Goal: Task Accomplishment & Management: Manage account settings

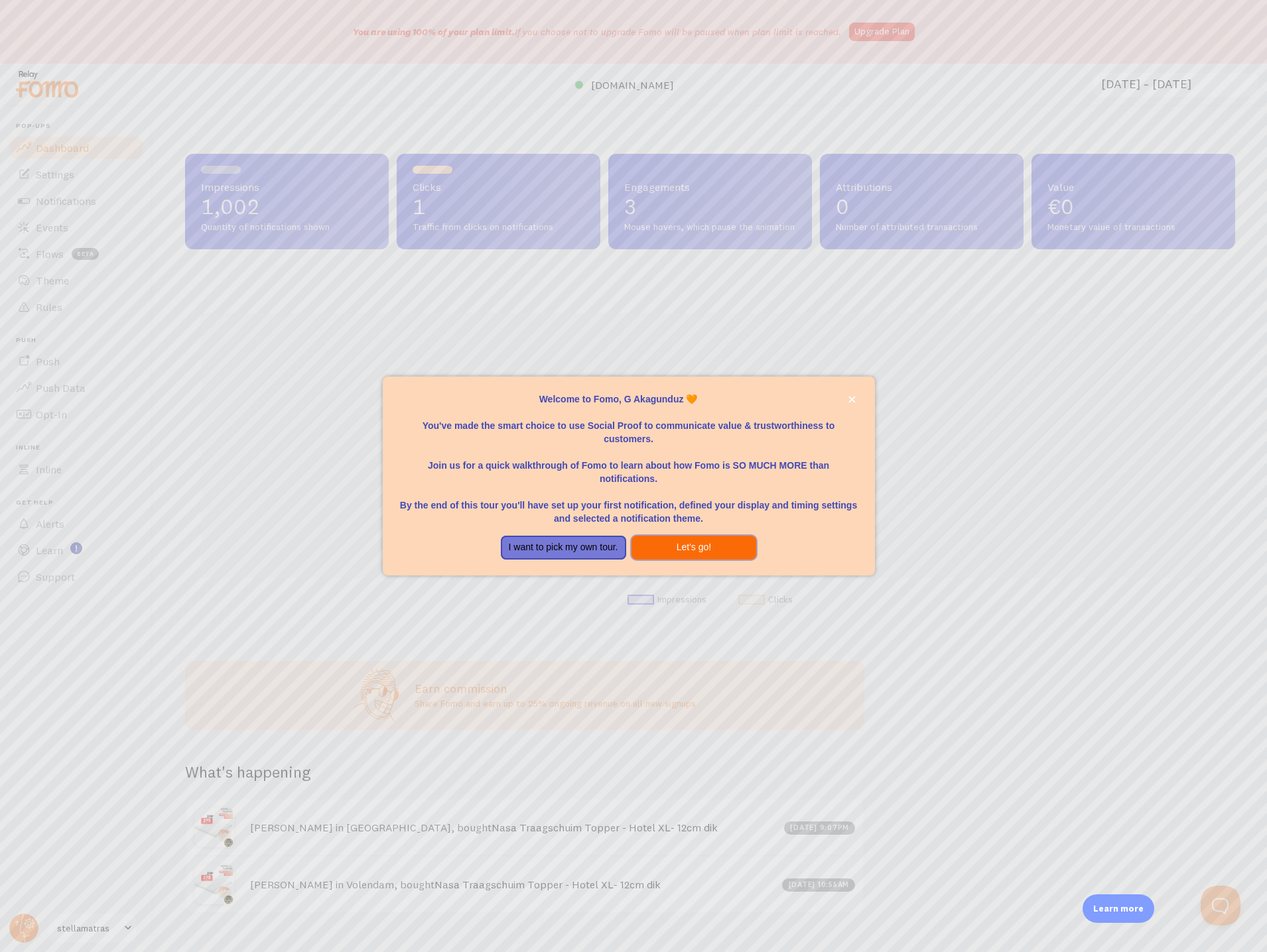
click at [656, 553] on button "Let's go!" at bounding box center [694, 547] width 125 height 24
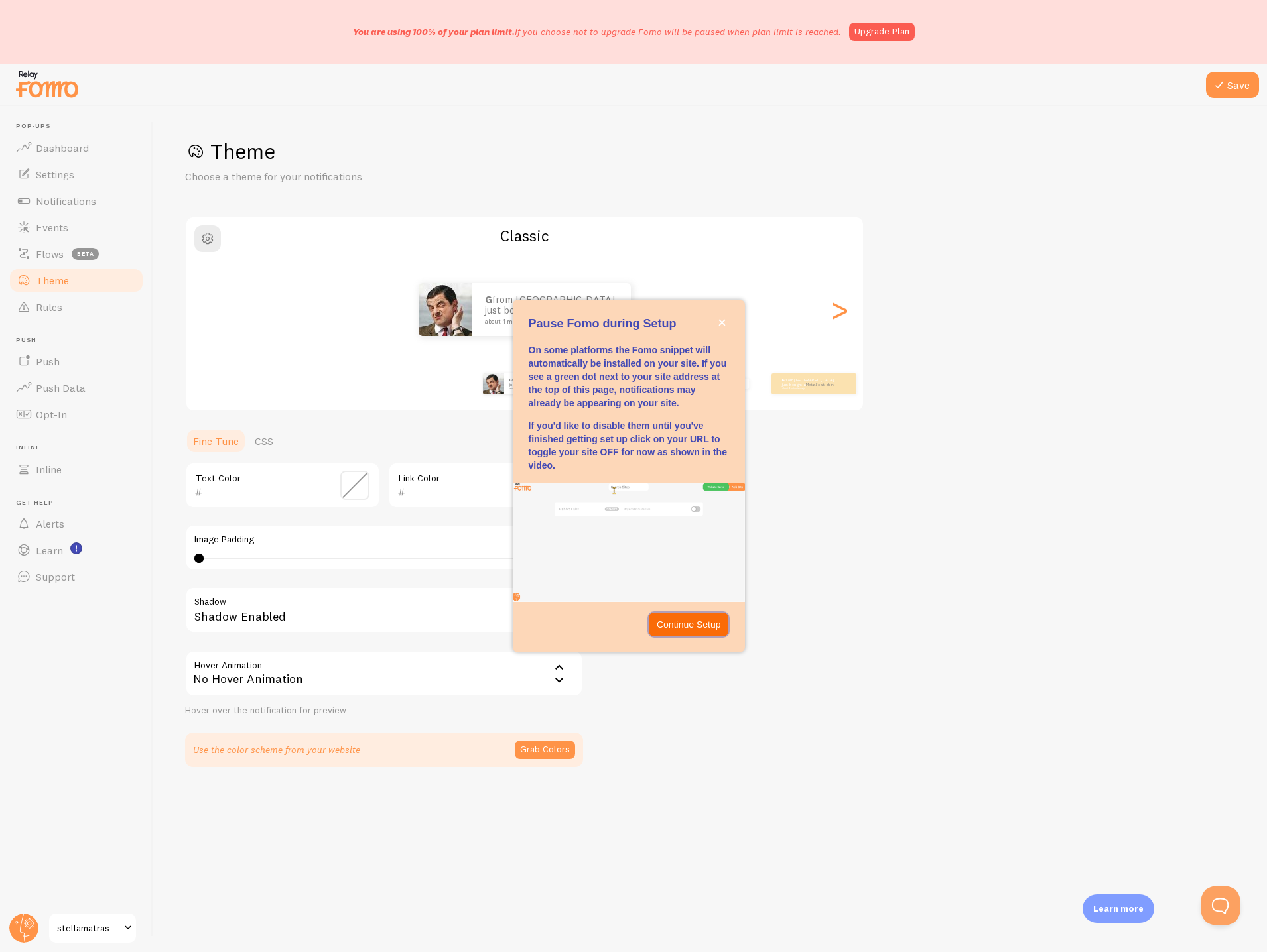
click at [705, 625] on p "Continue Setup" at bounding box center [689, 625] width 65 height 13
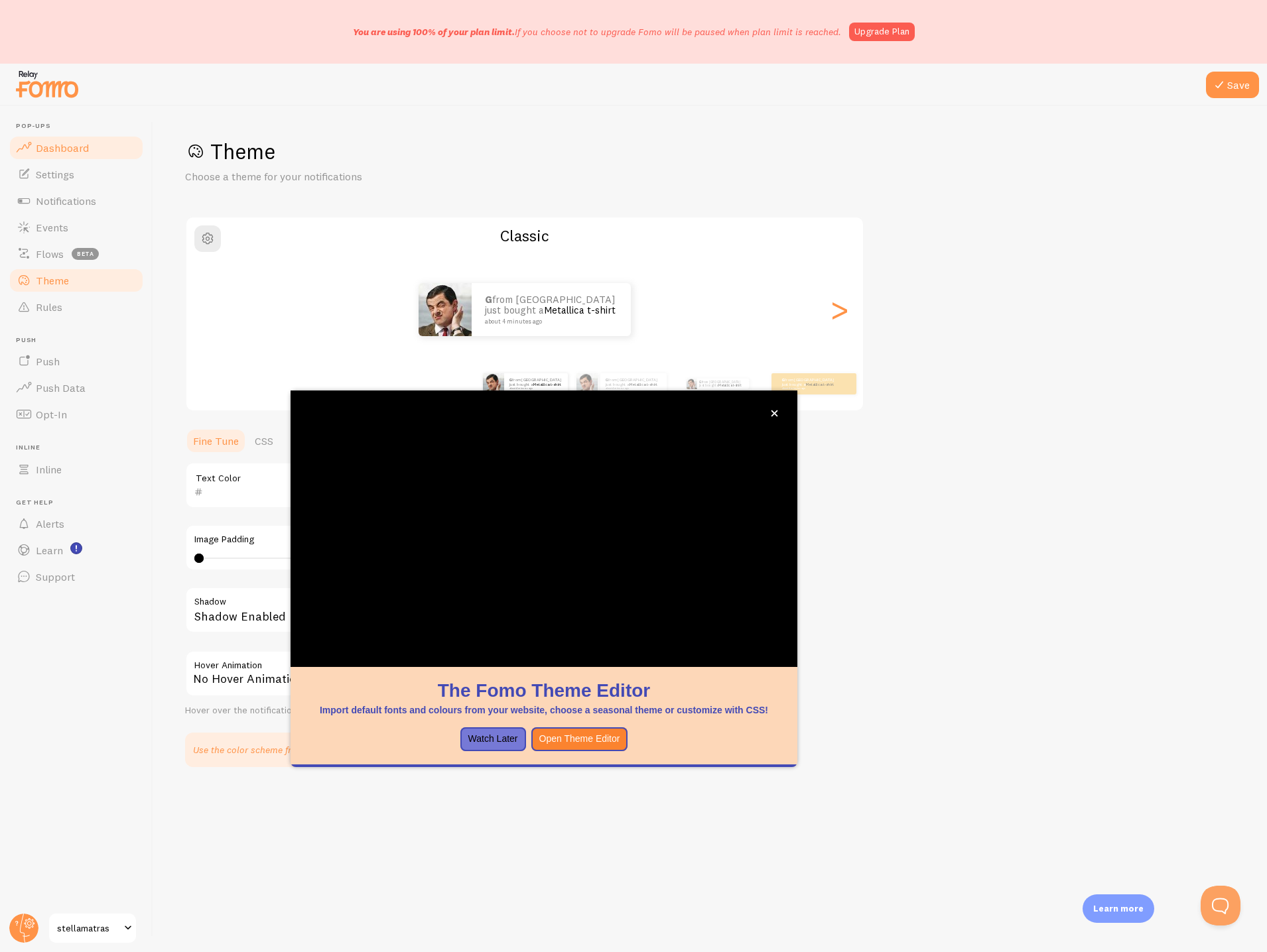
click at [81, 146] on span "Dashboard" at bounding box center [62, 148] width 53 height 13
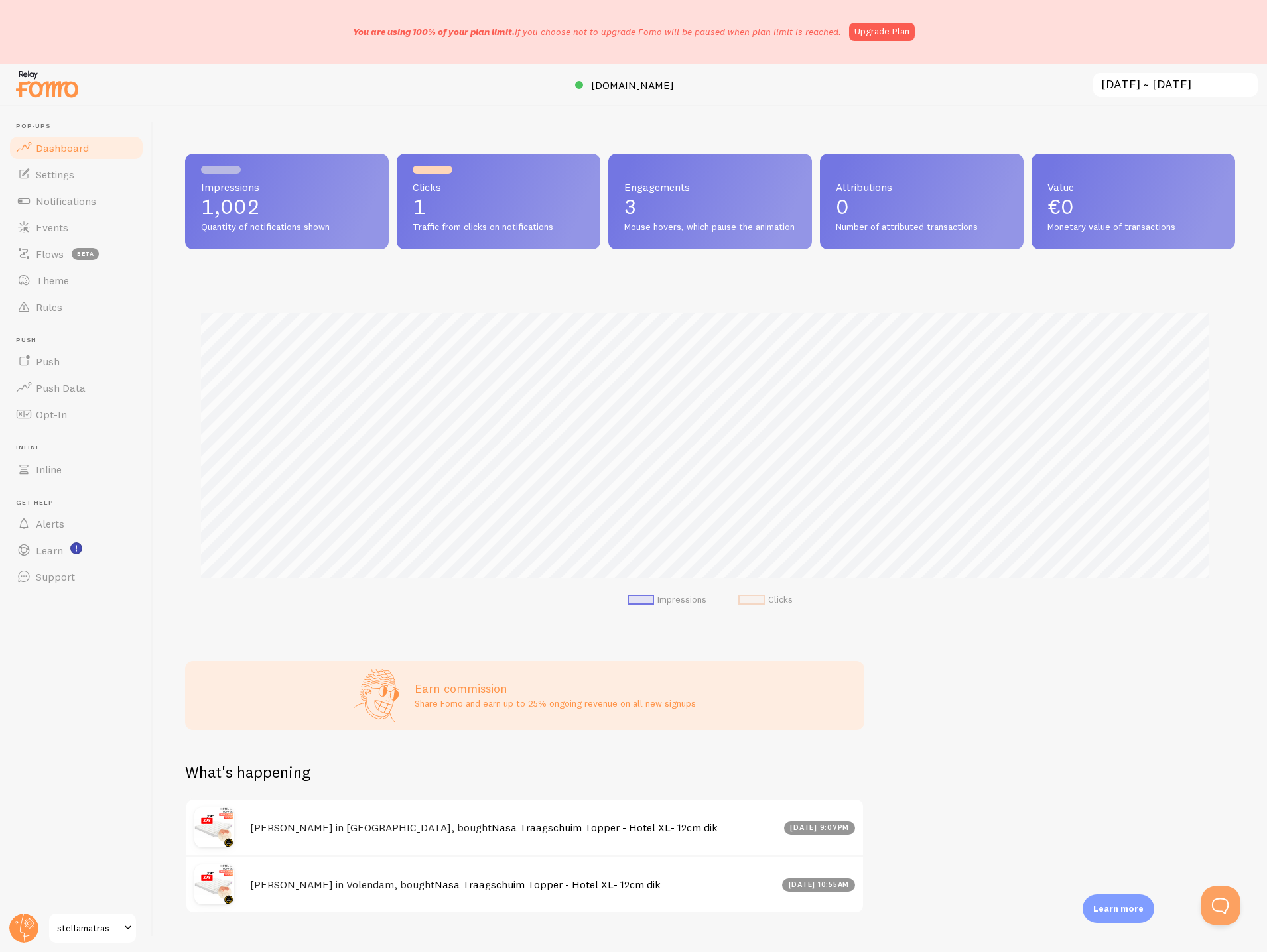
scroll to position [348, 1040]
click at [70, 175] on span "Settings" at bounding box center [55, 174] width 38 height 13
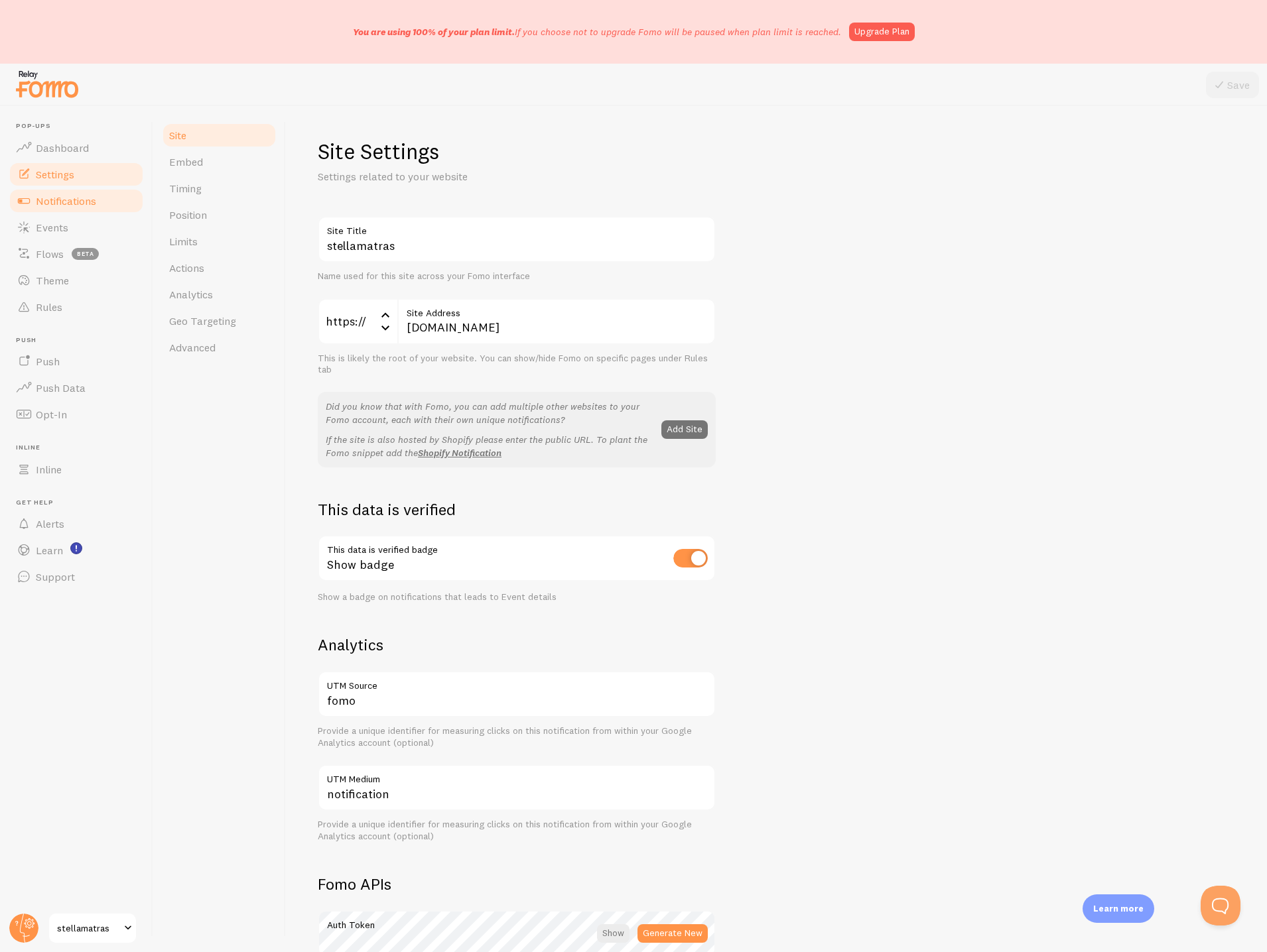
click at [65, 196] on span "Notifications" at bounding box center [66, 201] width 61 height 13
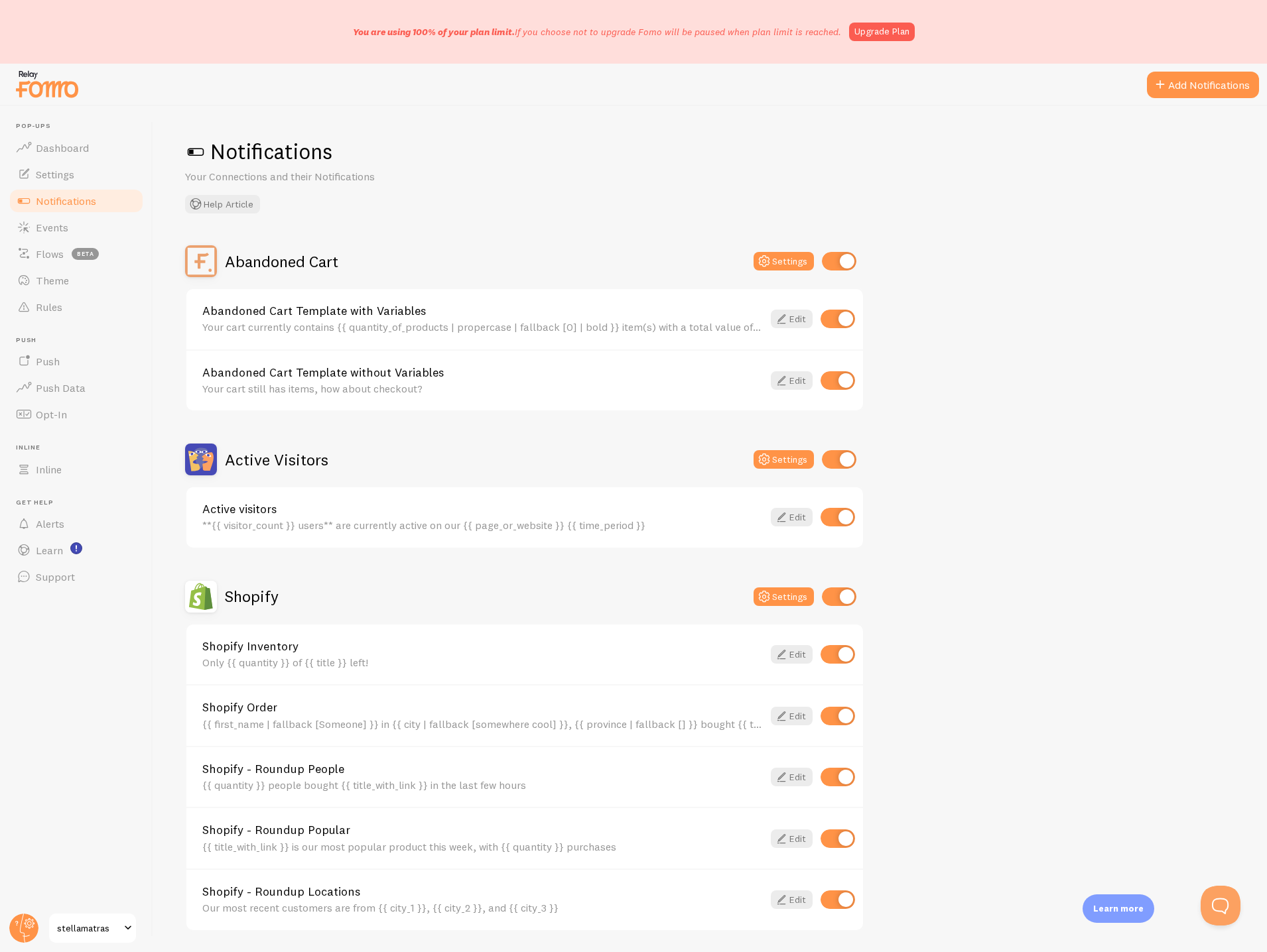
click at [32, 92] on img at bounding box center [47, 83] width 66 height 34
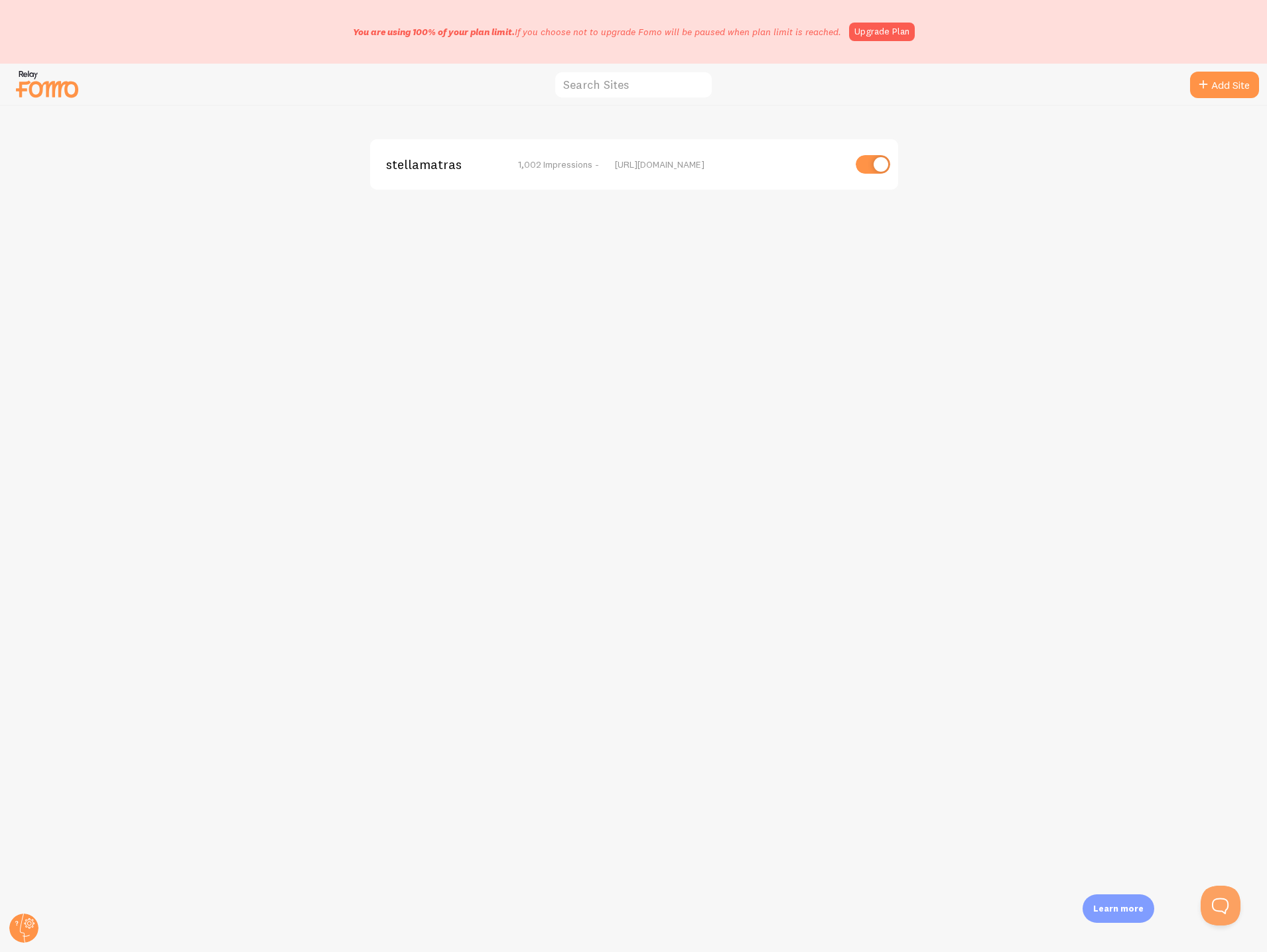
drag, startPoint x: 881, startPoint y: 155, endPoint x: 900, endPoint y: 173, distance: 26.2
click at [881, 155] on input "checkbox" at bounding box center [872, 164] width 34 height 19
checkbox input "false"
